Goal: Task Accomplishment & Management: Manage account settings

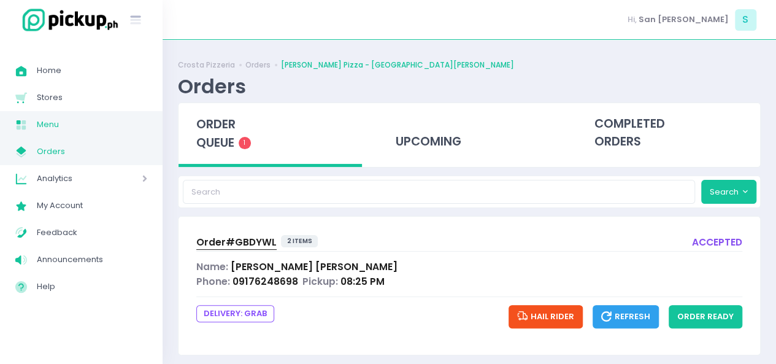
click at [42, 125] on span "Menu" at bounding box center [92, 125] width 110 height 16
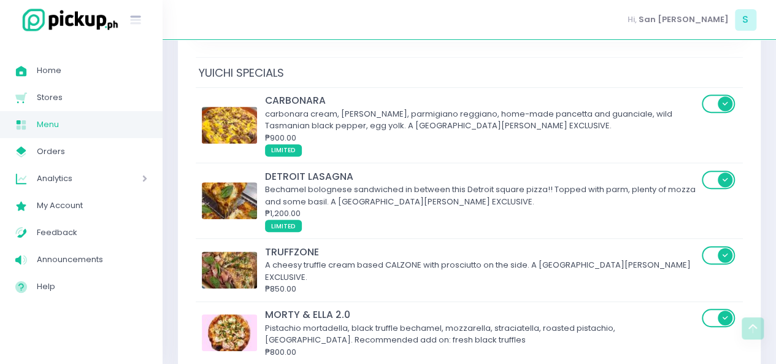
scroll to position [245, 0]
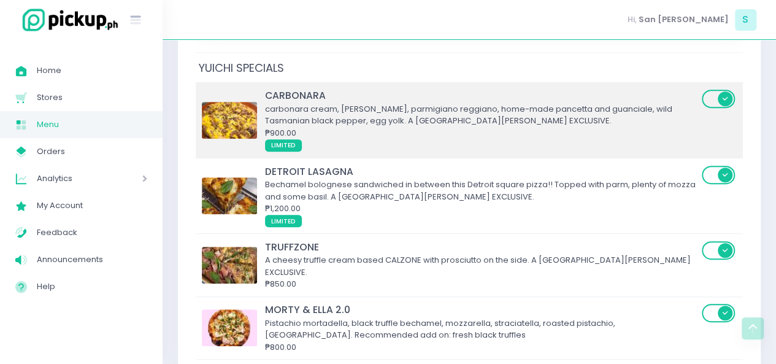
click at [712, 90] on span at bounding box center [719, 99] width 35 height 18
click at [89, 88] on input "checkbox" at bounding box center [89, 88] width 0 height 0
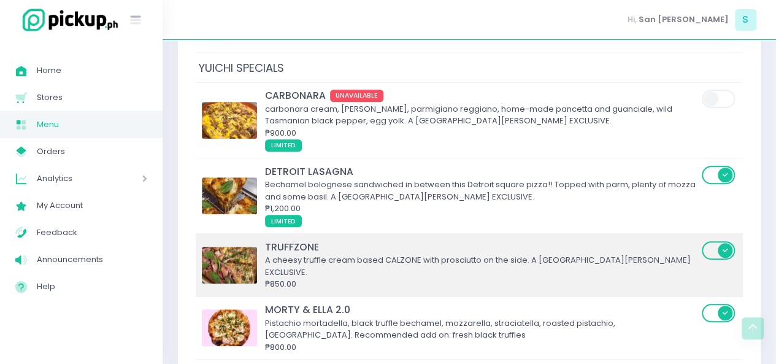
click at [715, 241] on span at bounding box center [719, 250] width 35 height 18
click at [89, 240] on input "checkbox" at bounding box center [89, 240] width 0 height 0
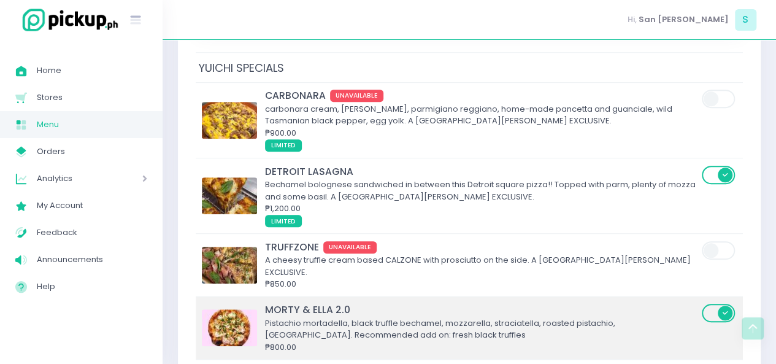
click at [721, 304] on span at bounding box center [719, 313] width 35 height 18
click at [89, 303] on input "checkbox" at bounding box center [89, 303] width 0 height 0
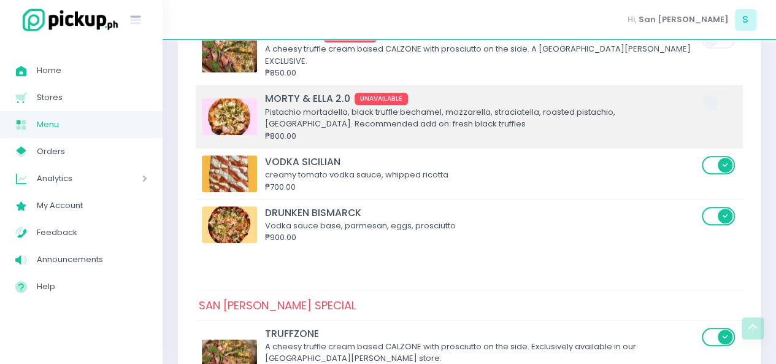
scroll to position [457, 0]
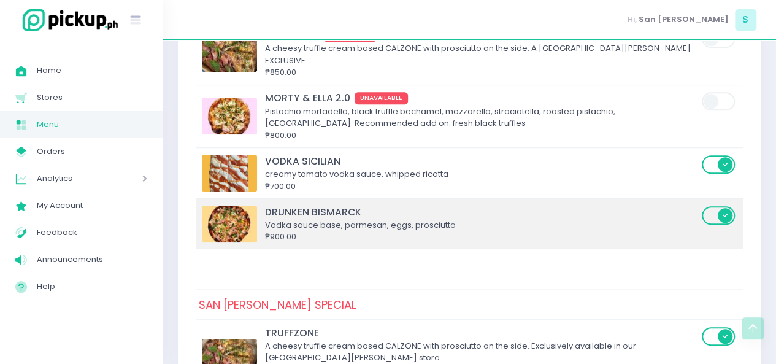
click at [726, 206] on span at bounding box center [719, 215] width 35 height 18
click at [89, 205] on input "checkbox" at bounding box center [89, 205] width 0 height 0
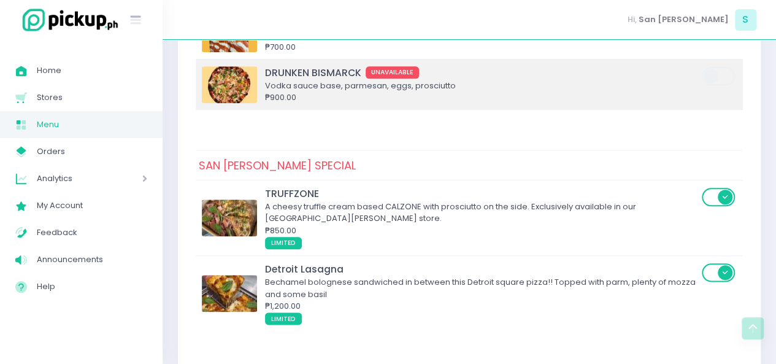
scroll to position [606, 0]
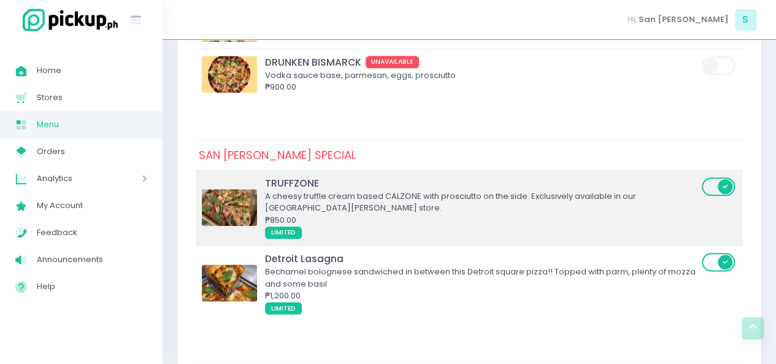
click at [719, 177] on span at bounding box center [719, 186] width 35 height 18
click at [89, 176] on input "checkbox" at bounding box center [89, 176] width 0 height 0
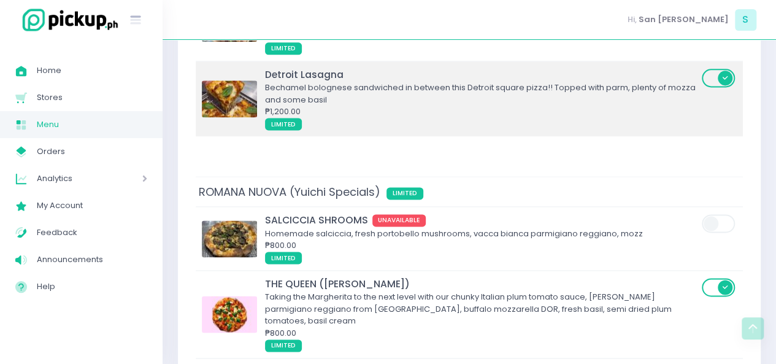
scroll to position [837, 0]
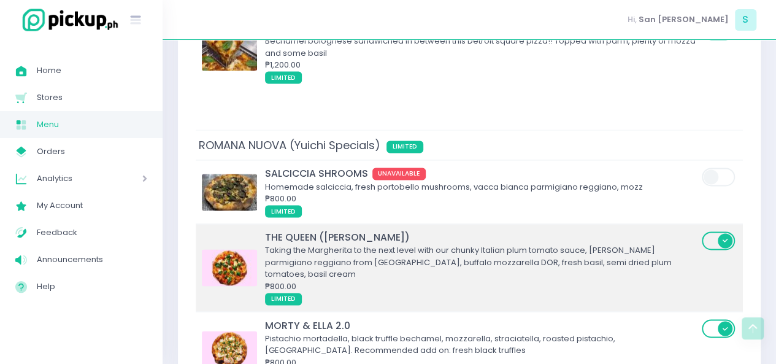
click at [713, 231] on span at bounding box center [719, 240] width 35 height 18
click at [89, 230] on input "checkbox" at bounding box center [89, 230] width 0 height 0
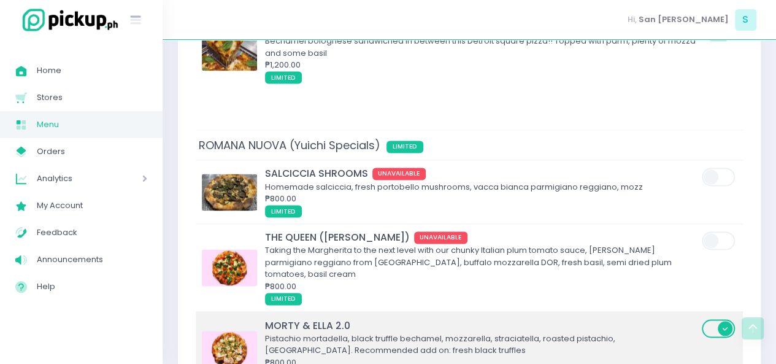
click at [719, 319] on span at bounding box center [719, 328] width 35 height 18
click at [89, 318] on input "checkbox" at bounding box center [89, 318] width 0 height 0
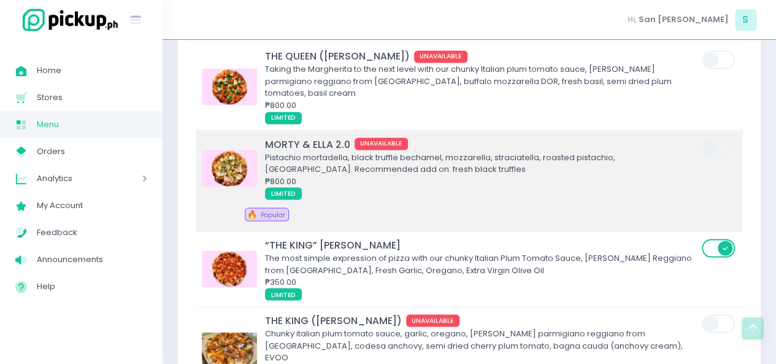
scroll to position [1066, 0]
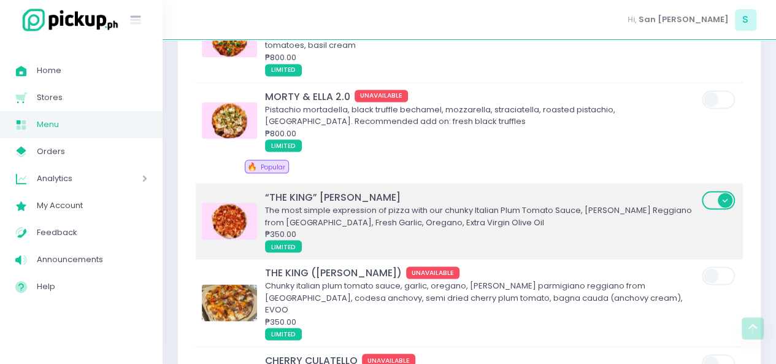
click at [711, 191] on span at bounding box center [719, 200] width 35 height 18
click at [89, 190] on input "checkbox" at bounding box center [89, 190] width 0 height 0
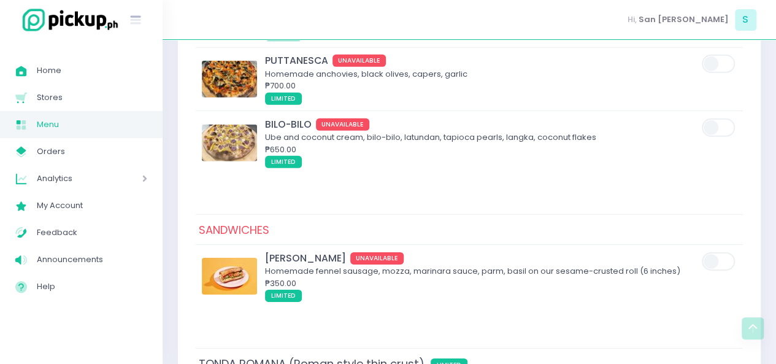
scroll to position [2015, 0]
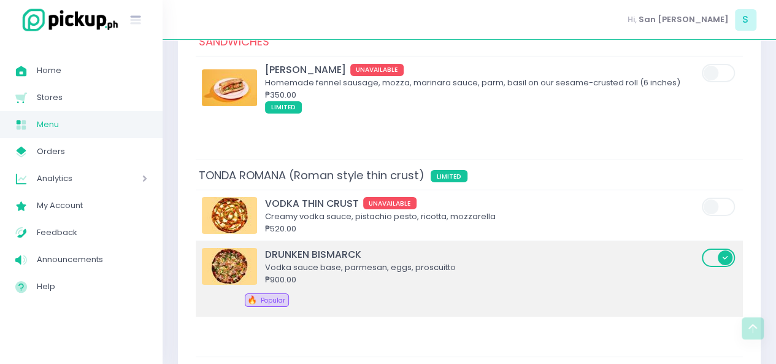
click at [714, 249] on span at bounding box center [719, 258] width 35 height 18
click at [89, 247] on input "checkbox" at bounding box center [89, 247] width 0 height 0
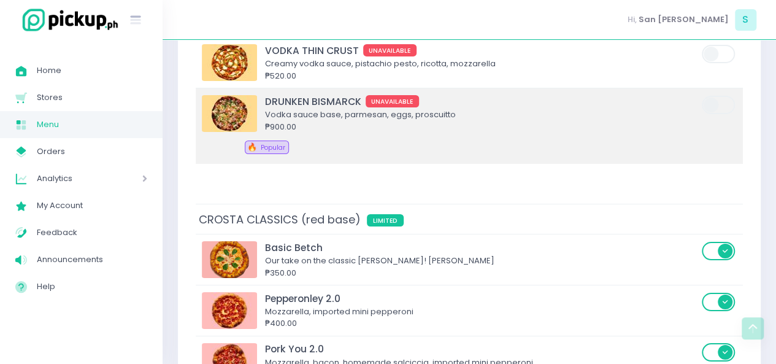
scroll to position [2186, 0]
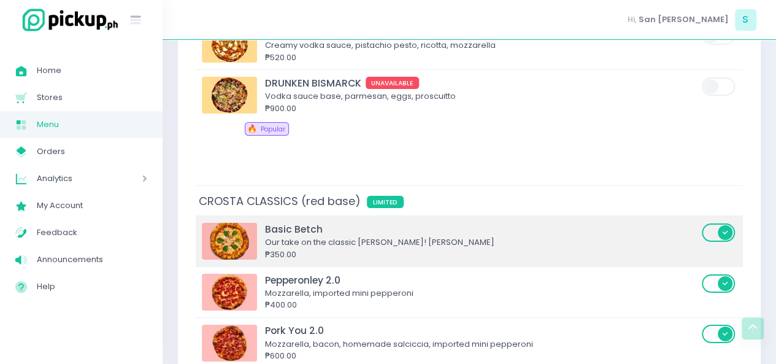
click at [716, 223] on span at bounding box center [719, 232] width 35 height 18
click at [89, 222] on input "checkbox" at bounding box center [89, 222] width 0 height 0
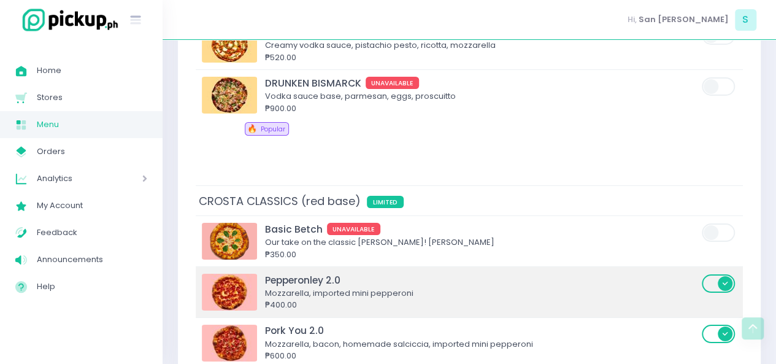
click at [715, 274] on span at bounding box center [719, 283] width 35 height 18
click at [89, 273] on input "checkbox" at bounding box center [89, 273] width 0 height 0
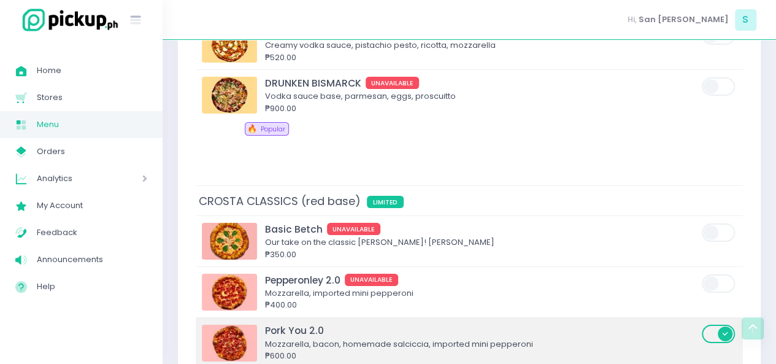
click at [714, 325] on span at bounding box center [719, 334] width 35 height 18
click at [89, 323] on input "checkbox" at bounding box center [89, 323] width 0 height 0
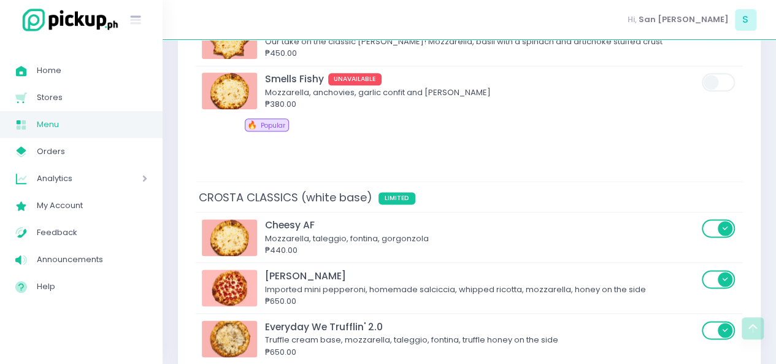
scroll to position [3074, 0]
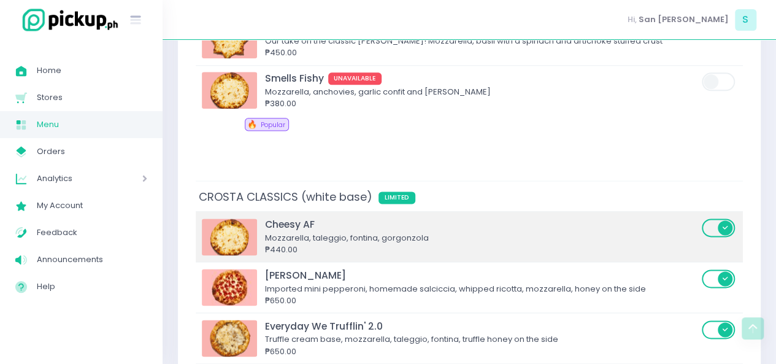
click at [716, 219] on span at bounding box center [719, 228] width 35 height 18
click at [89, 217] on input "checkbox" at bounding box center [89, 217] width 0 height 0
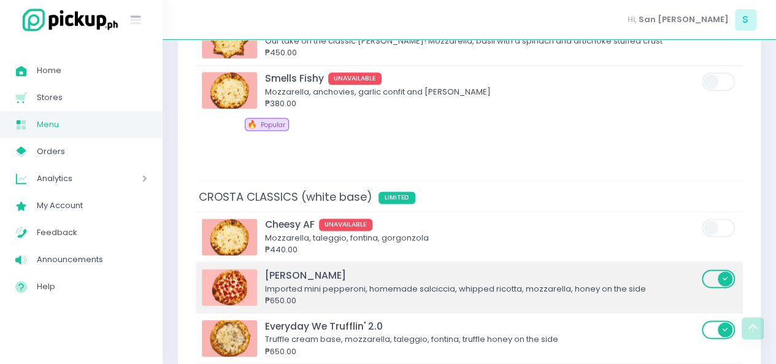
click at [718, 269] on span at bounding box center [719, 278] width 35 height 18
click at [89, 268] on input "checkbox" at bounding box center [89, 268] width 0 height 0
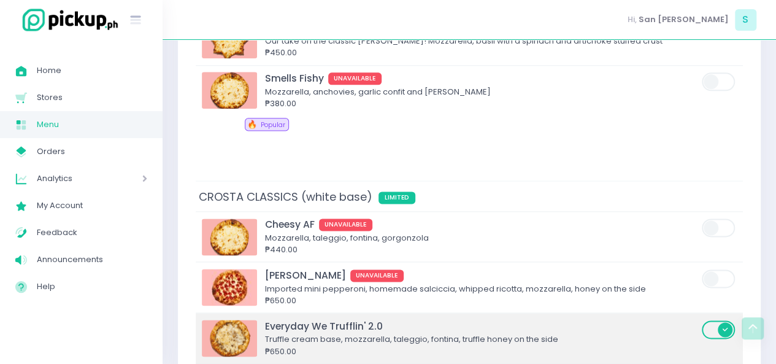
click at [716, 320] on span at bounding box center [719, 329] width 35 height 18
click at [89, 319] on input "checkbox" at bounding box center [89, 319] width 0 height 0
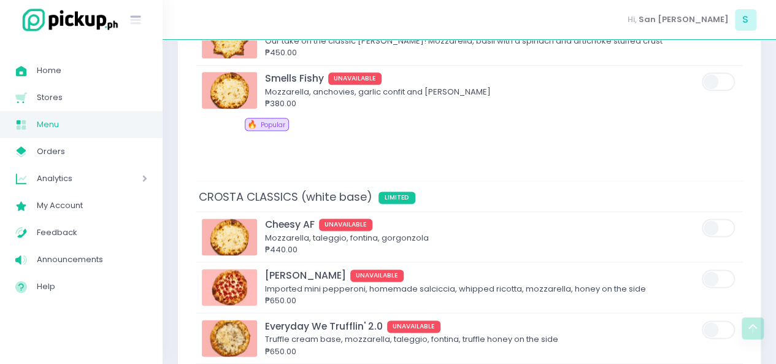
click at [89, 363] on input "checkbox" at bounding box center [89, 370] width 0 height 0
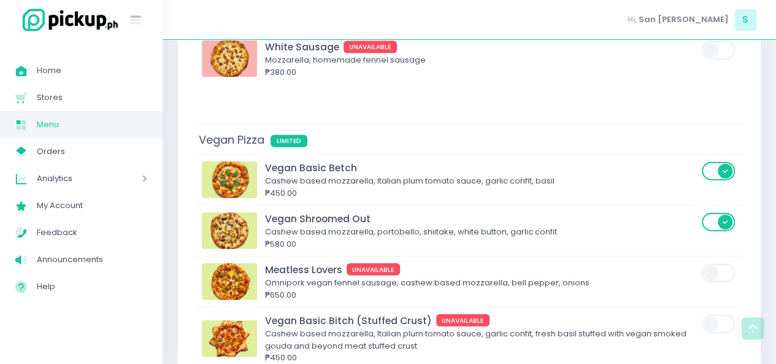
scroll to position [3694, 0]
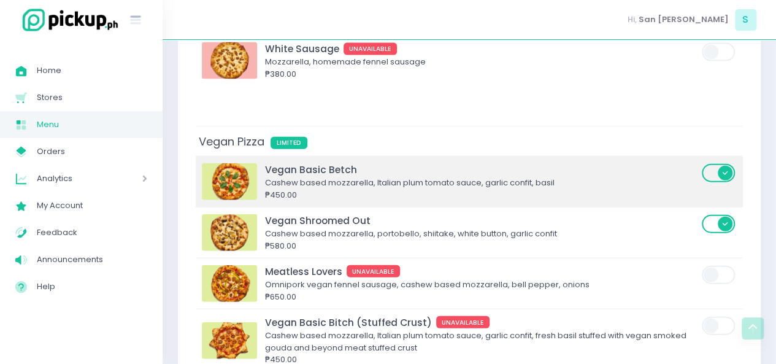
click at [710, 164] on span at bounding box center [719, 173] width 35 height 18
click at [89, 163] on input "checkbox" at bounding box center [89, 163] width 0 height 0
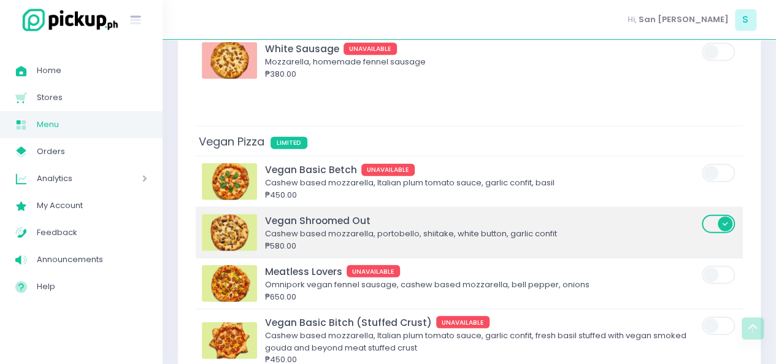
click at [714, 215] on span at bounding box center [719, 224] width 35 height 18
click at [89, 214] on input "checkbox" at bounding box center [89, 214] width 0 height 0
